Goal: Task Accomplishment & Management: Manage account settings

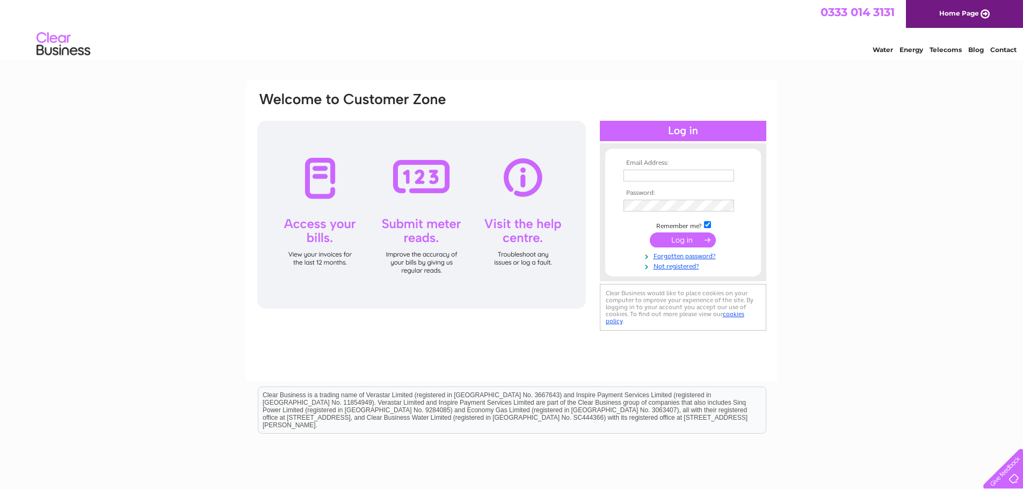
type input "kate.wilson@dexcom.com"
click at [691, 234] on input "submit" at bounding box center [683, 240] width 66 height 15
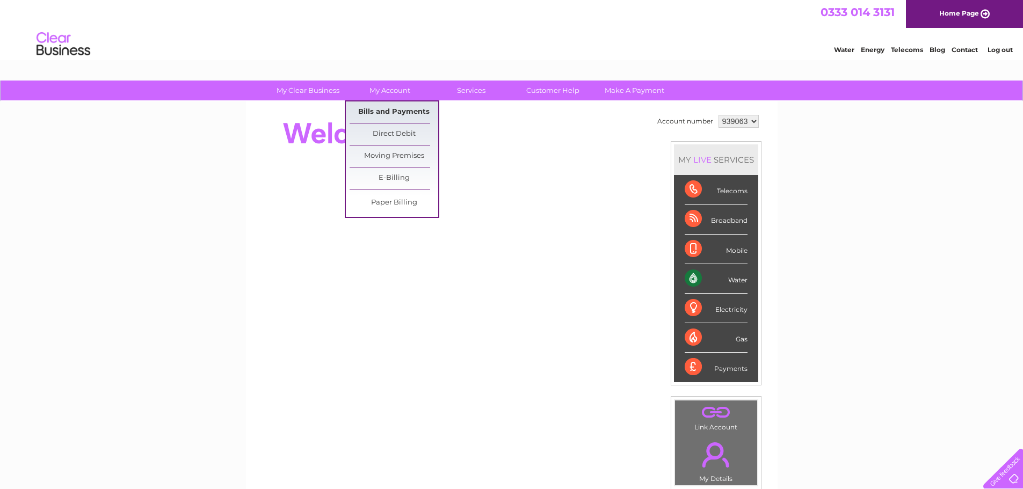
click at [394, 113] on link "Bills and Payments" at bounding box center [394, 112] width 89 height 21
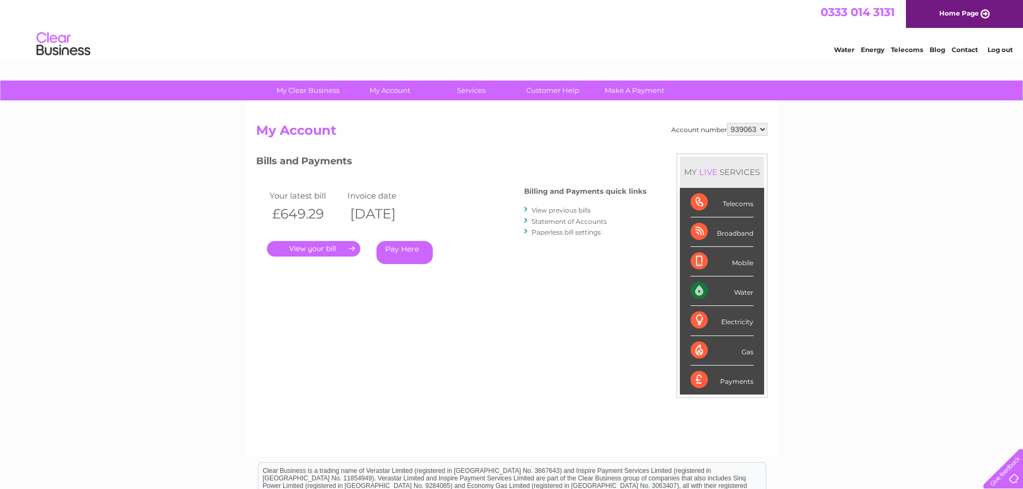
click at [322, 249] on link "." at bounding box center [313, 249] width 93 height 16
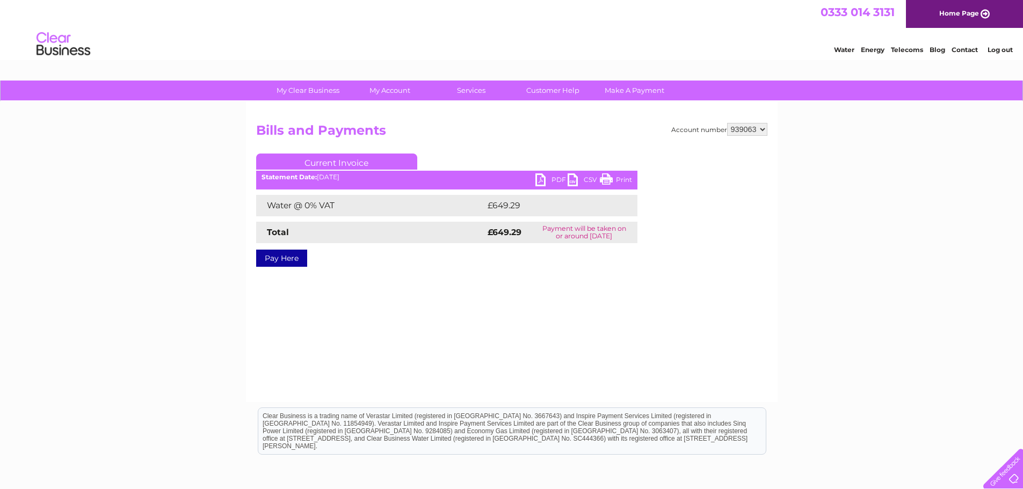
click at [547, 180] on link "PDF" at bounding box center [551, 181] width 32 height 16
